Goal: Find specific page/section: Find specific page/section

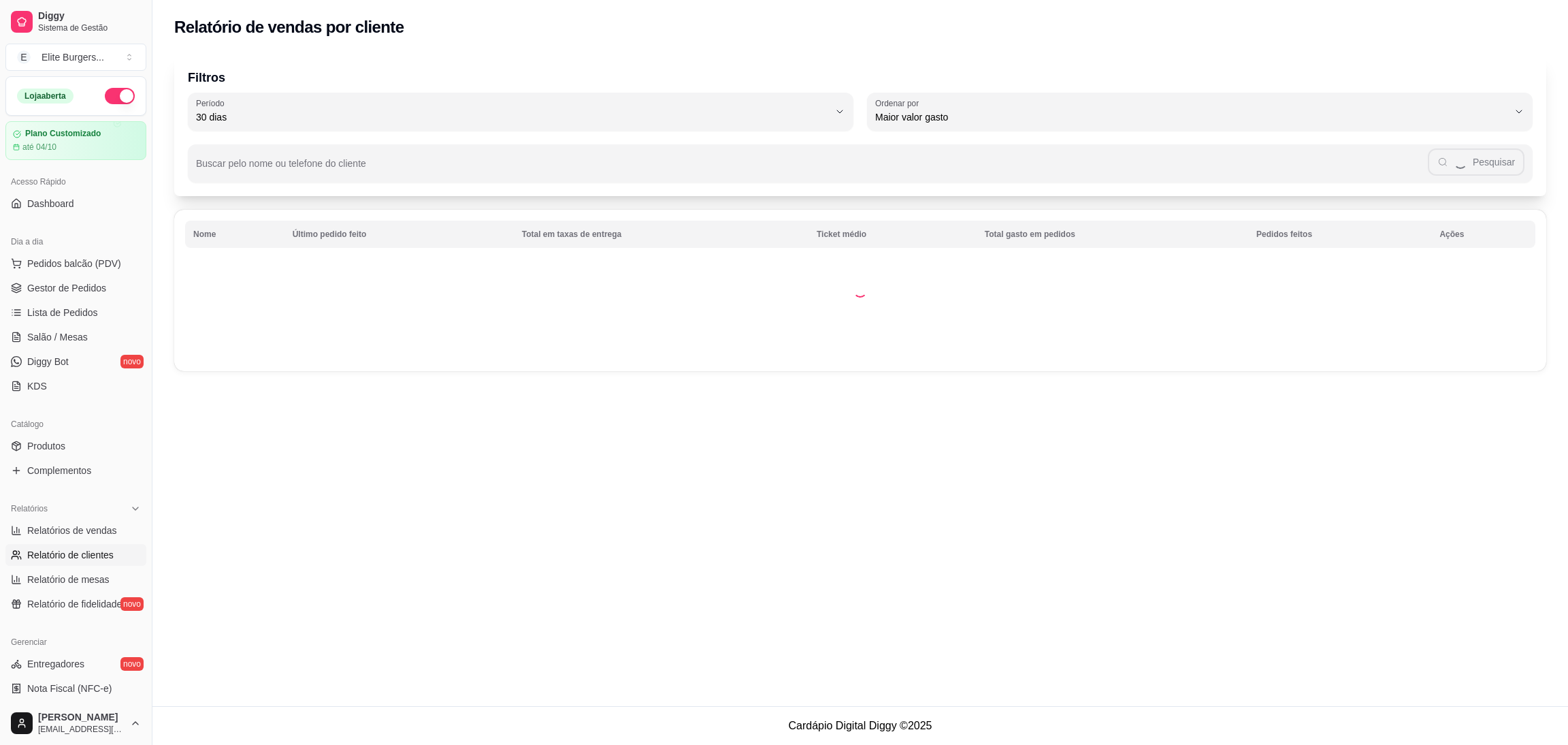
select select "30"
select select "HIGHEST_TOTAL_SPENT_WITH_ORDERS"
click at [64, 524] on span "Relatórios de vendas" at bounding box center [72, 530] width 90 height 14
select select "ALL"
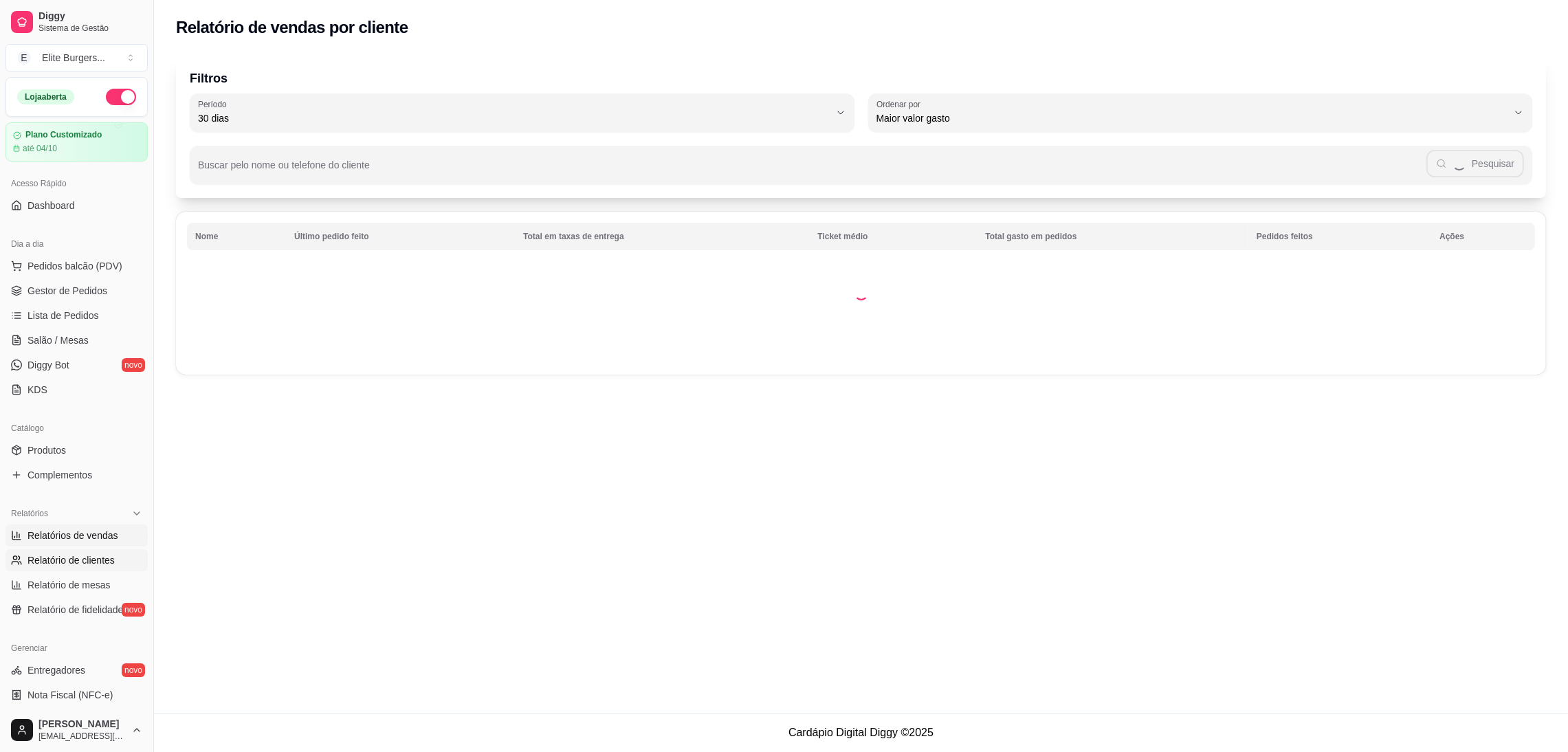
select select "0"
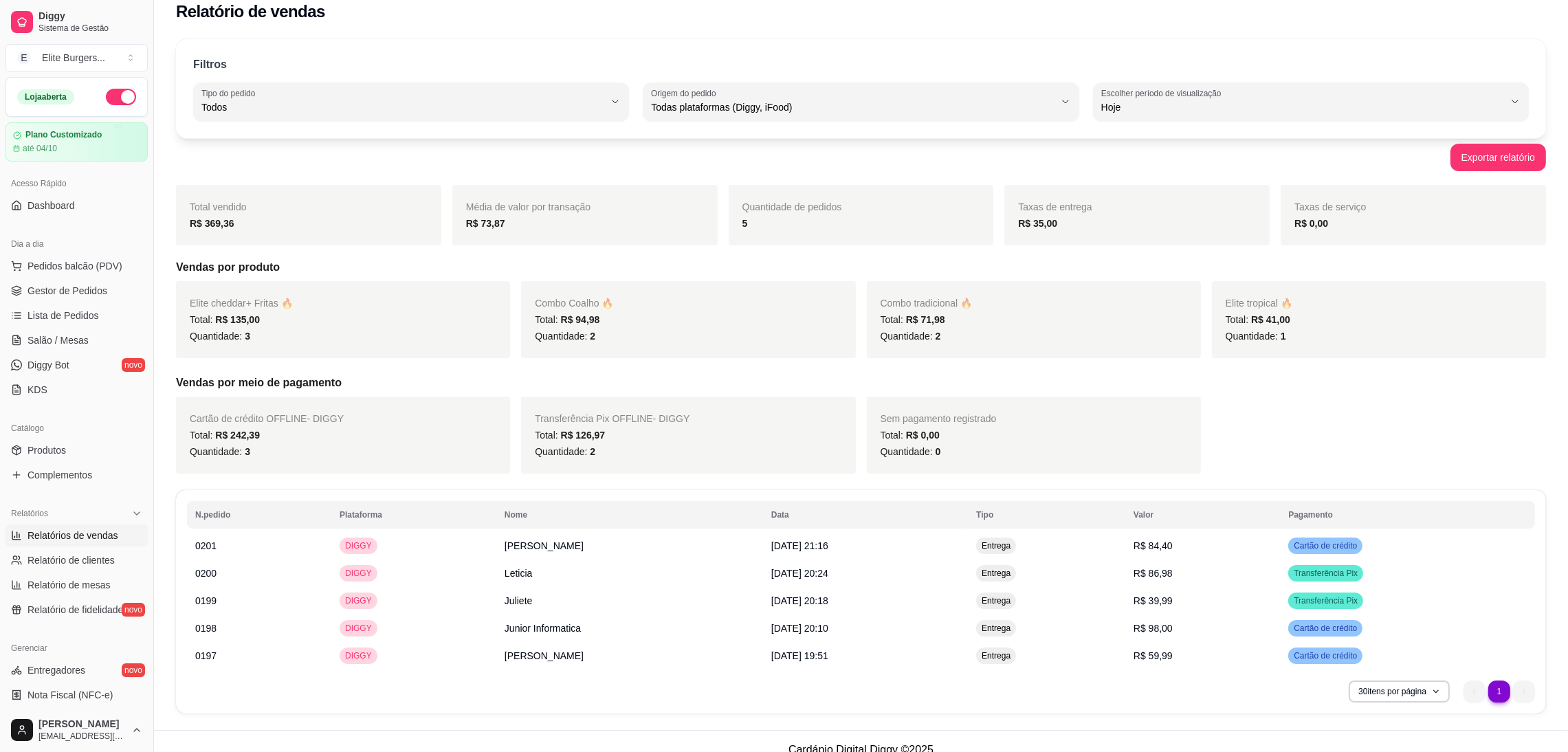
scroll to position [33, 0]
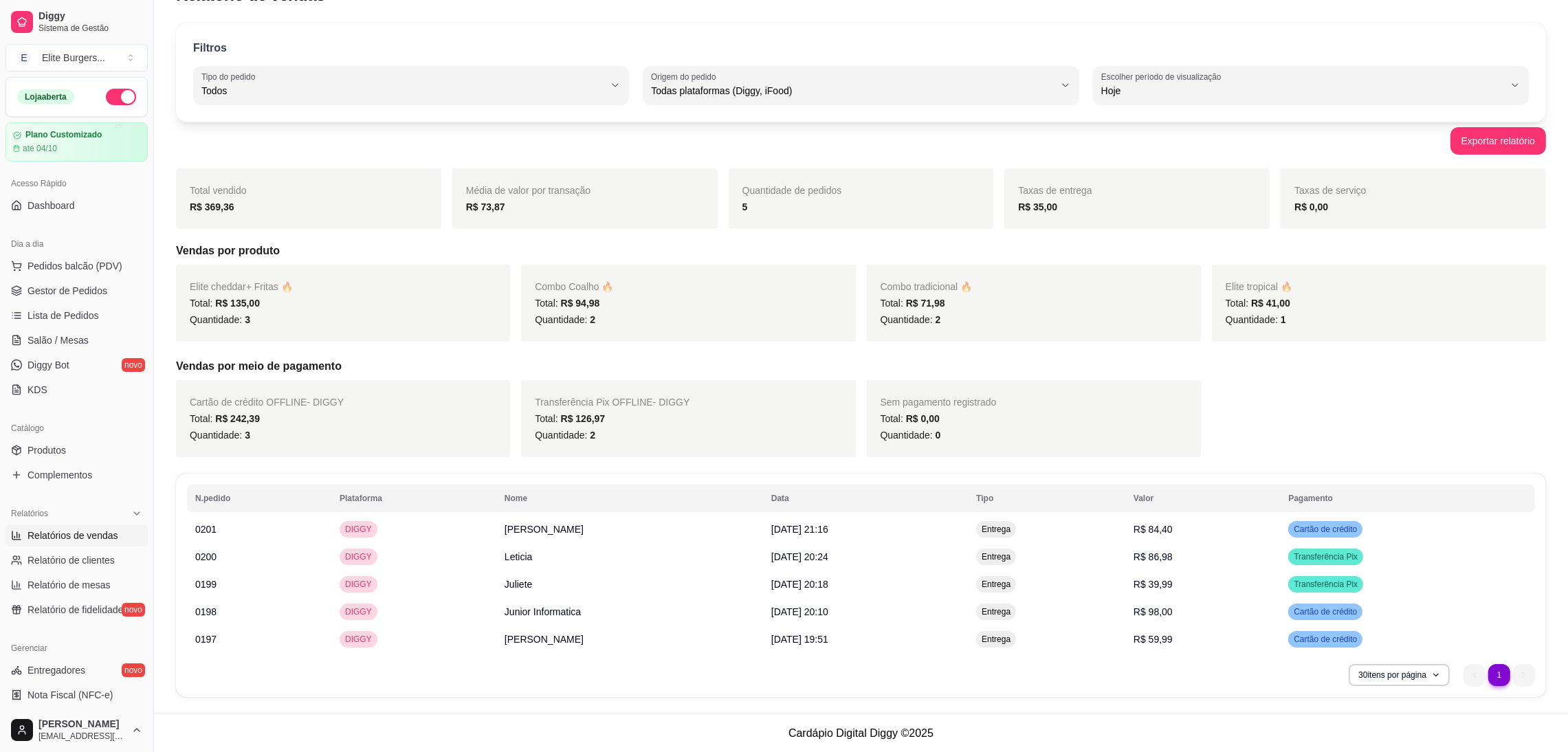
click at [104, 277] on li "Pedidos balcão (PDV)" at bounding box center [77, 266] width 143 height 22
click at [102, 284] on span "Gestor de Pedidos" at bounding box center [67, 290] width 80 height 14
